Goal: Task Accomplishment & Management: Manage account settings

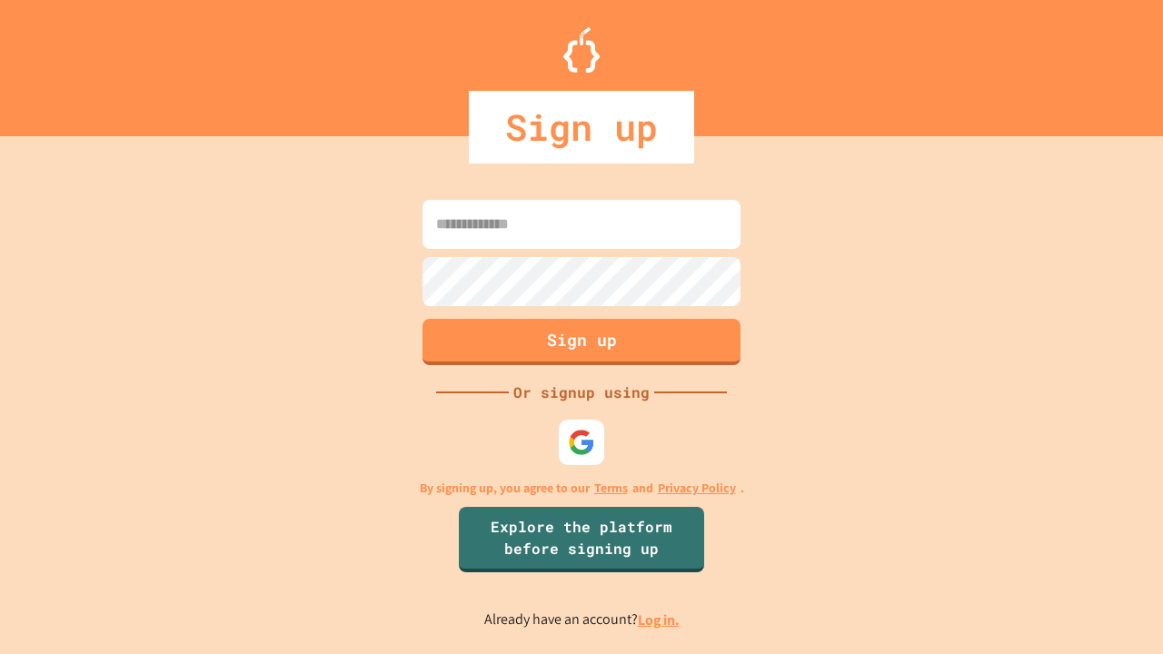
click at [660, 620] on link "Log in." at bounding box center [659, 620] width 42 height 19
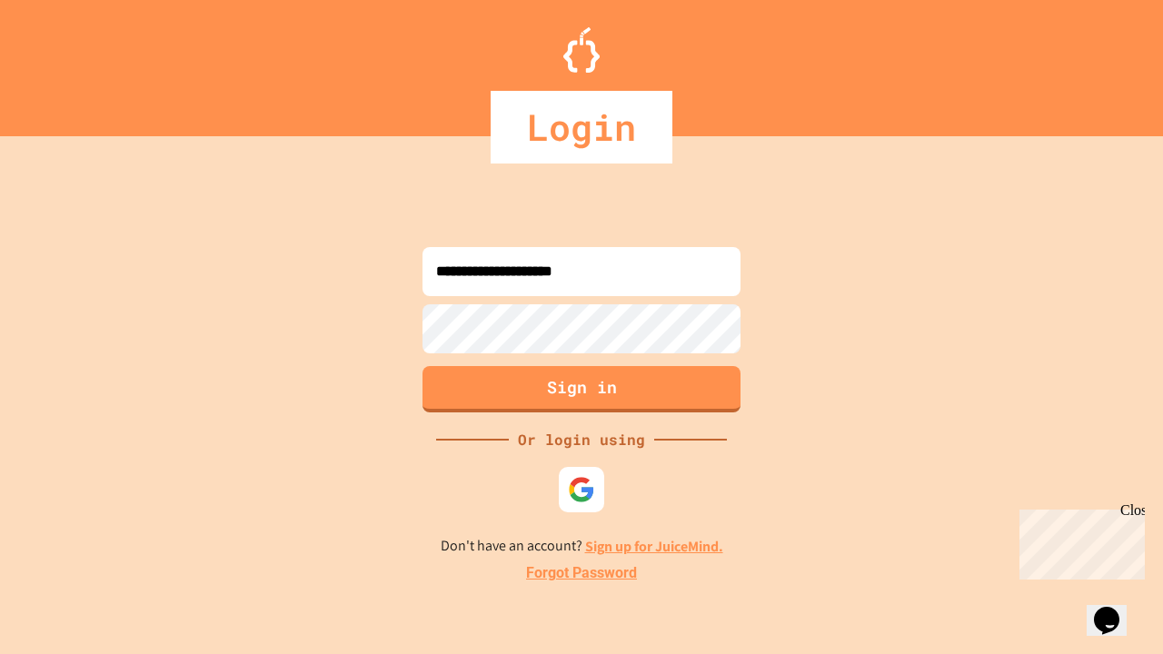
type input "**********"
